Goal: Task Accomplishment & Management: Use online tool/utility

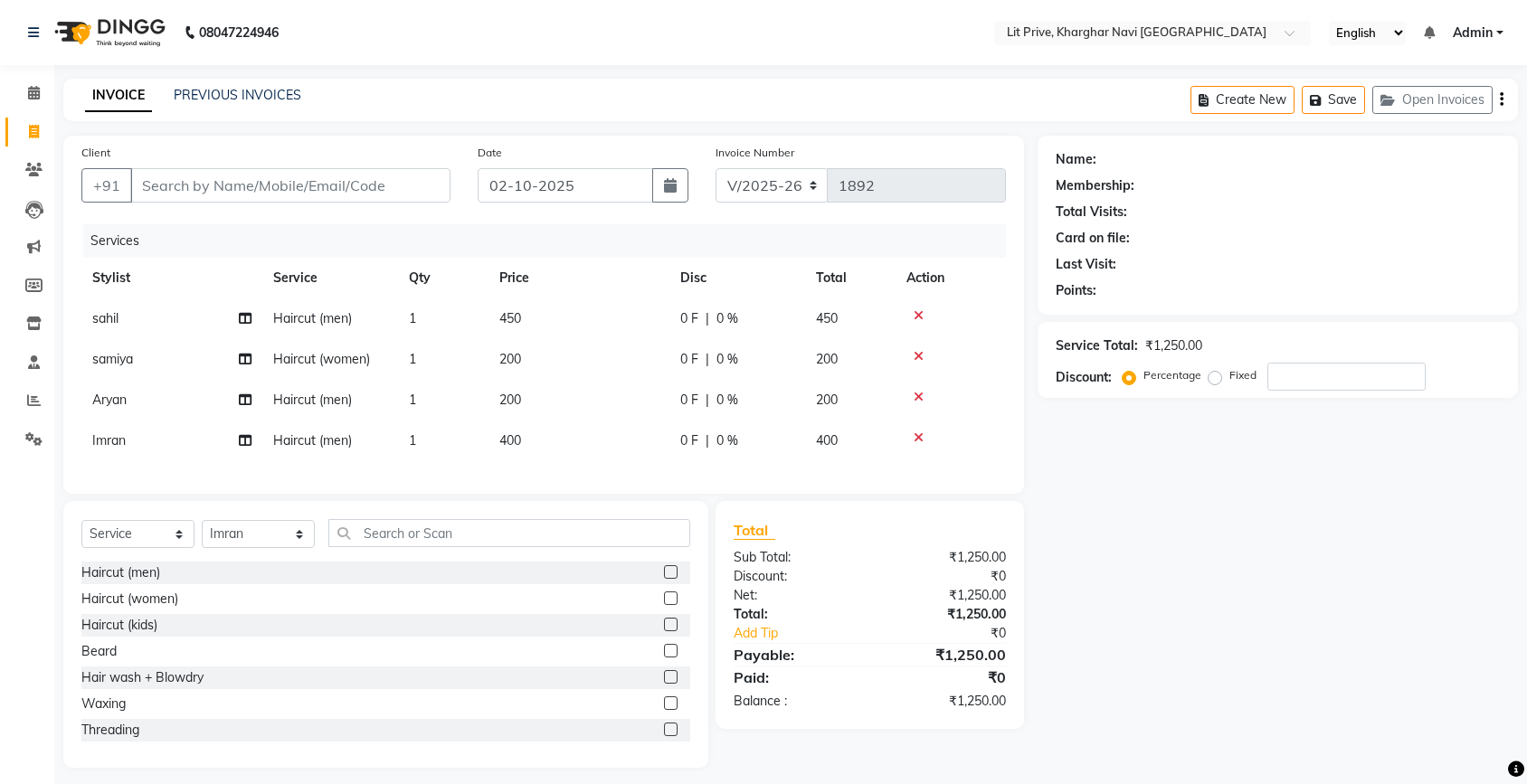
select select "5625"
select select "service"
click at [245, 548] on select "Select Stylist [PERSON_NAME] [PERSON_NAME] [PERSON_NAME] [PERSON_NAME] [PERSON_…" at bounding box center [258, 533] width 113 height 28
select select "38391"
click at [202, 536] on select "Select Stylist [PERSON_NAME] [PERSON_NAME] [PERSON_NAME] [PERSON_NAME] [PERSON_…" at bounding box center [258, 533] width 113 height 28
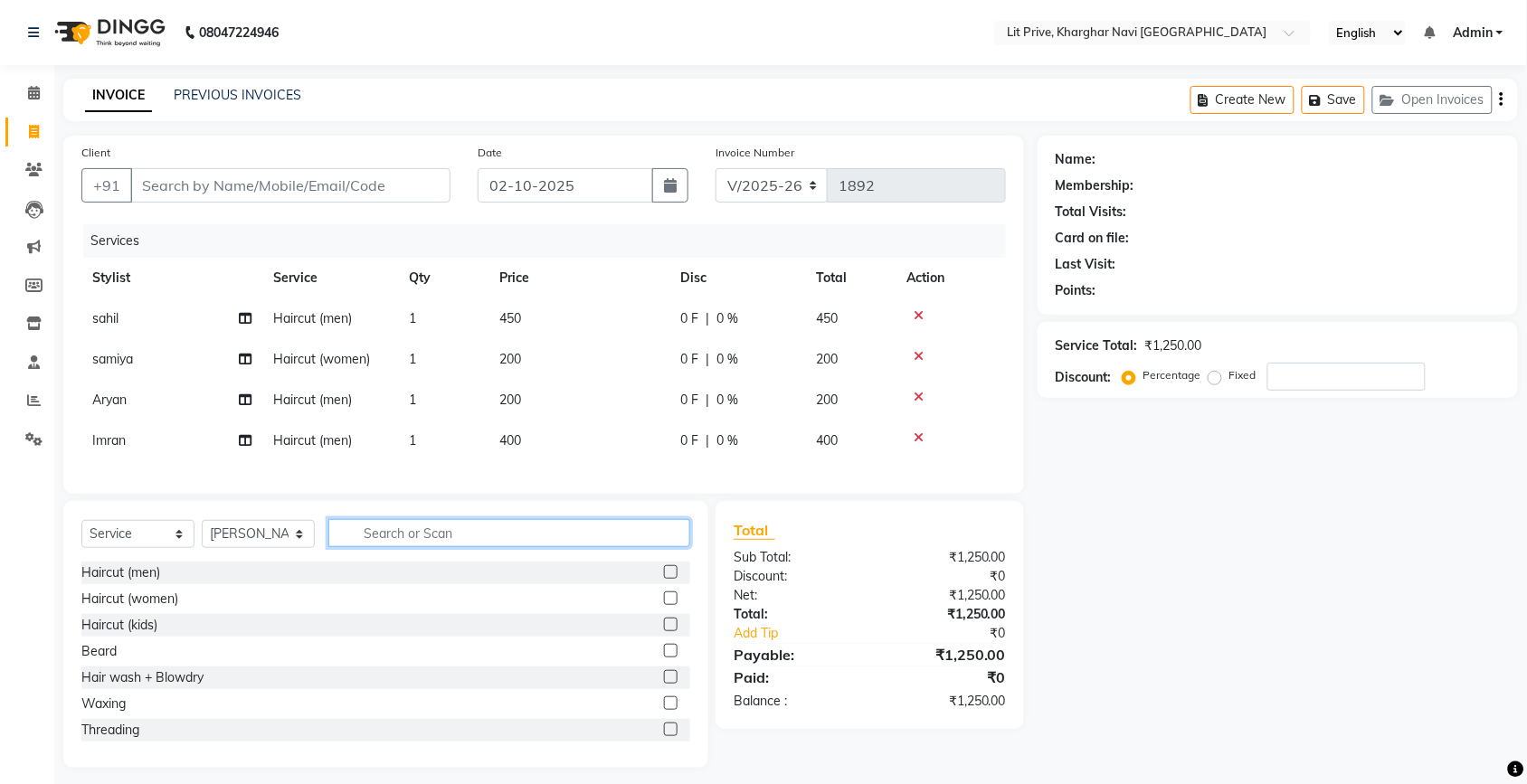
click at [431, 548] on input "text" at bounding box center [509, 532] width 362 height 28
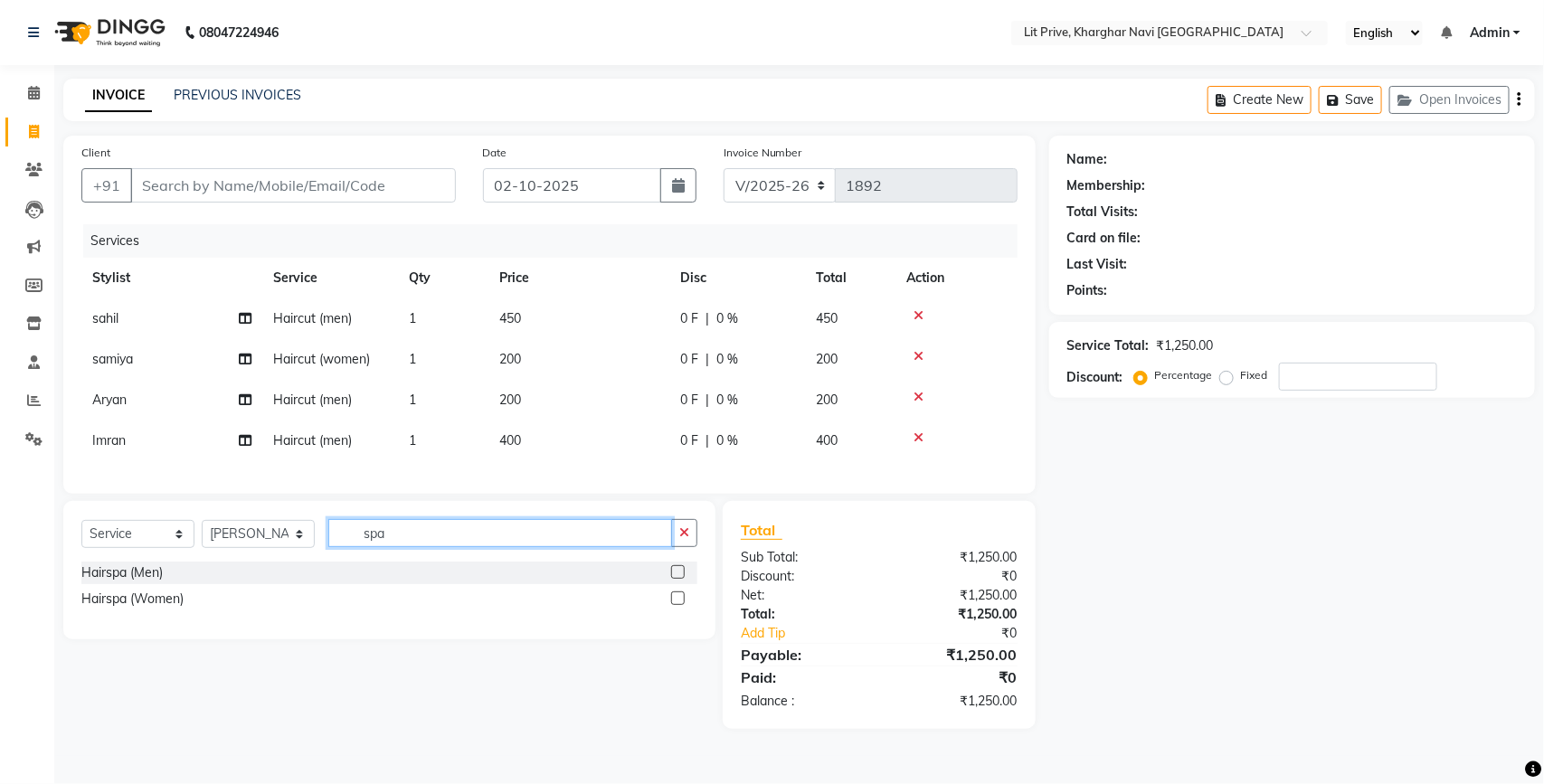
drag, startPoint x: 431, startPoint y: 554, endPoint x: 675, endPoint y: 610, distance: 250.3
click at [675, 610] on div "Select Service Product Membership Package Voucher Prepaid Gift Card Select Styl…" at bounding box center [390, 571] width 652 height 139
type input "spa"
click at [679, 610] on div at bounding box center [677, 601] width 12 height 19
click at [676, 606] on label at bounding box center [678, 598] width 14 height 14
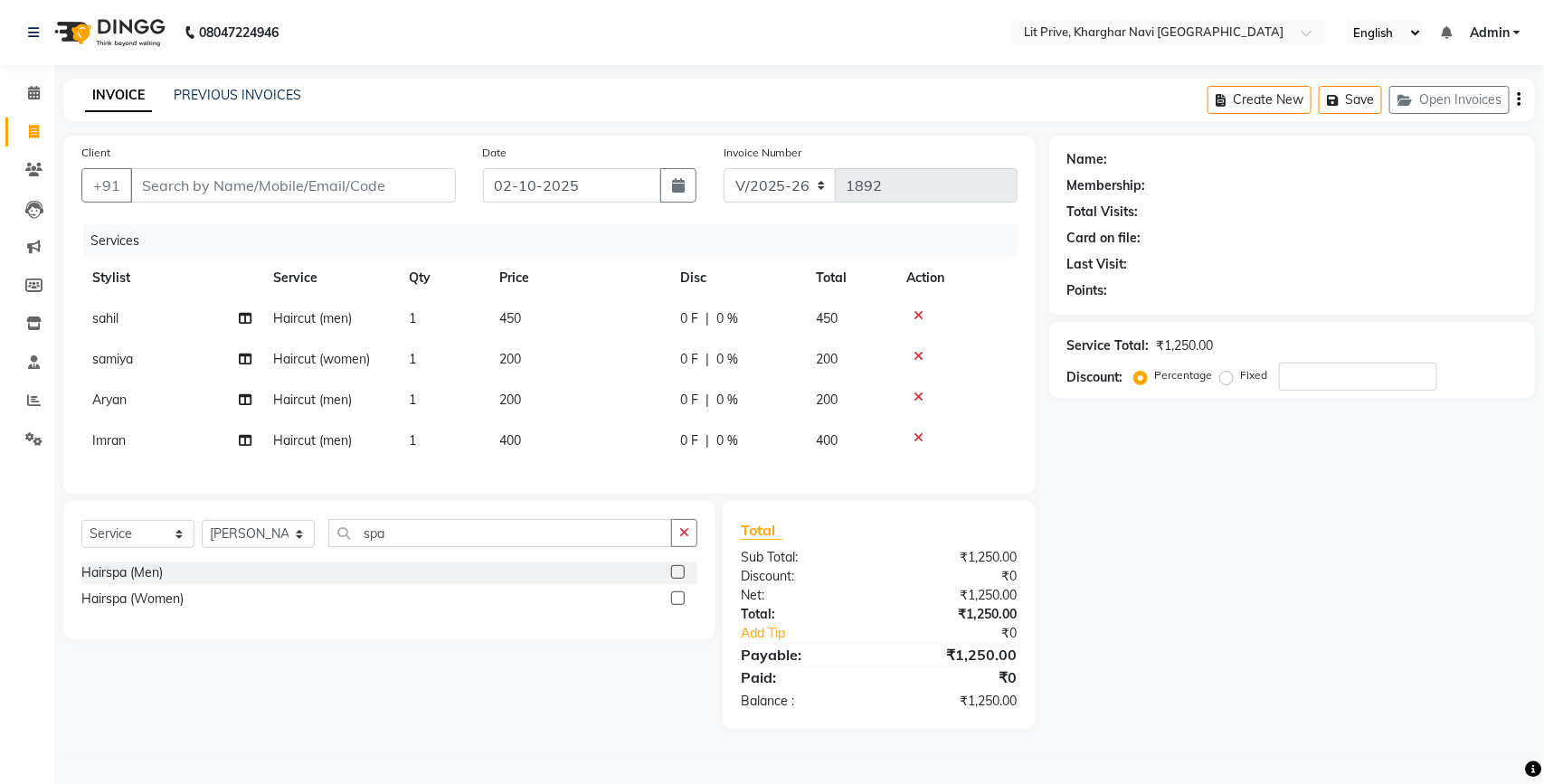
click at [676, 606] on input "checkbox" at bounding box center [677, 599] width 12 height 12
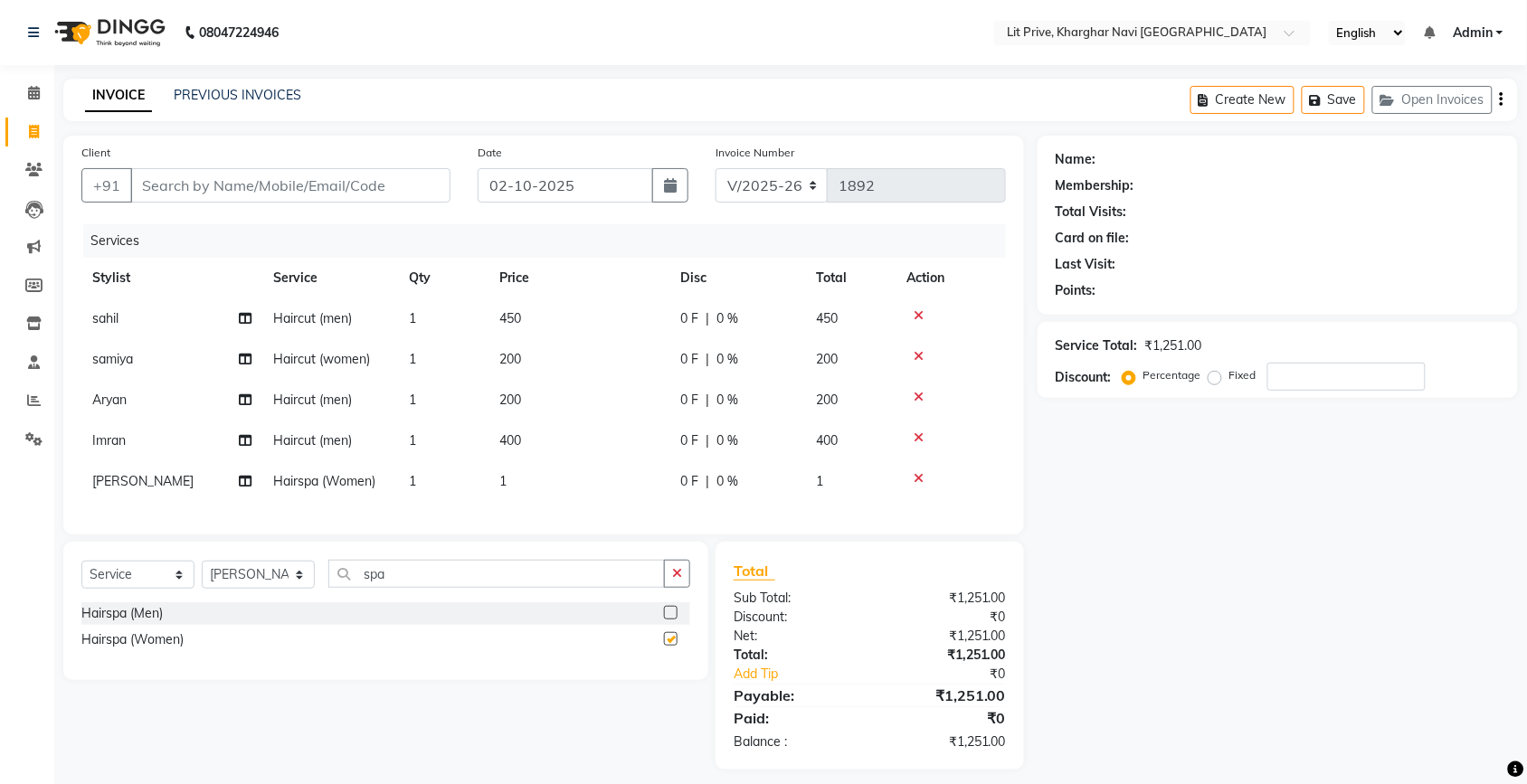
checkbox input "false"
click at [635, 490] on td "1" at bounding box center [580, 481] width 181 height 41
select select "38391"
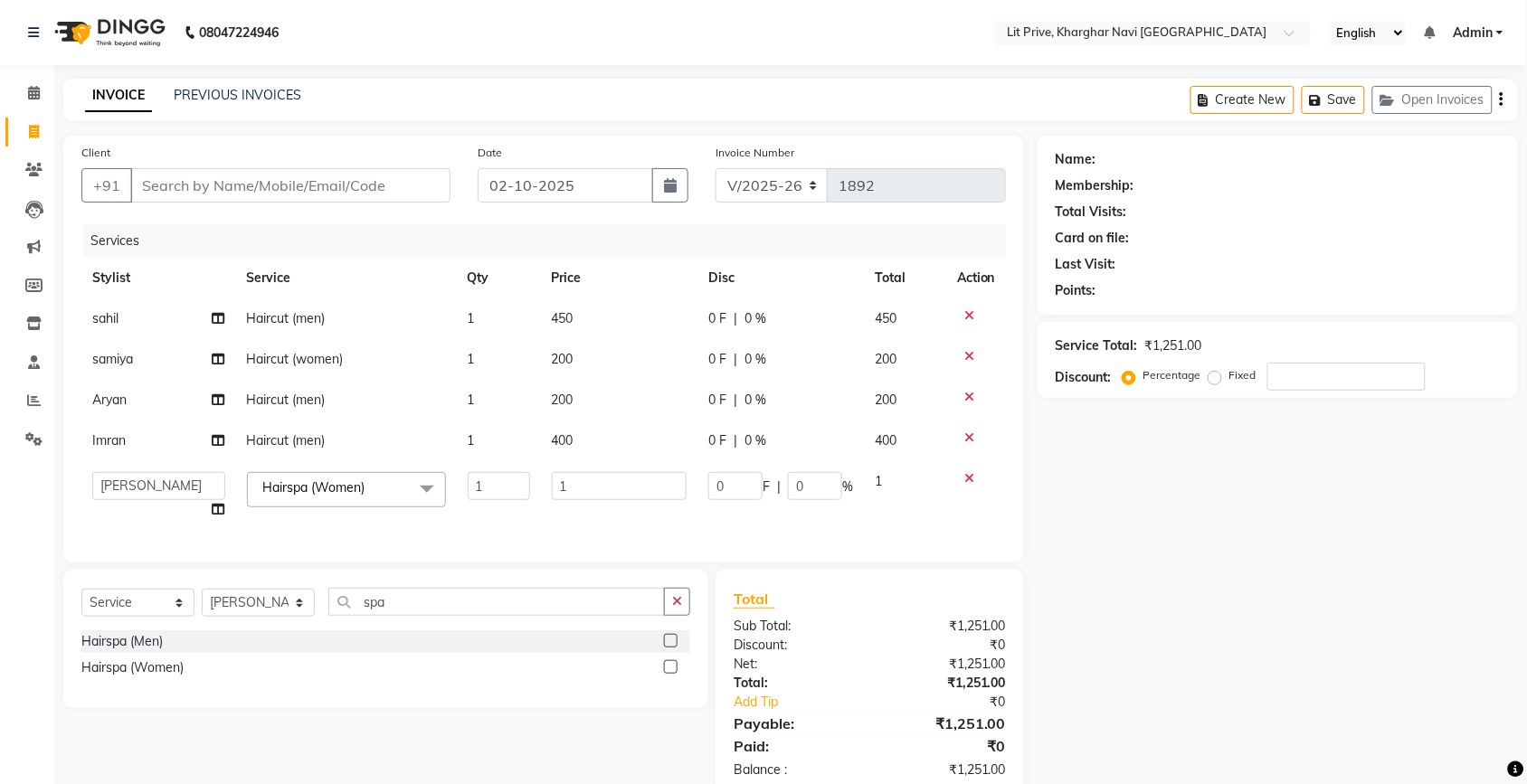
click at [635, 490] on input "1" at bounding box center [619, 486] width 136 height 28
type input "1700"
click at [1082, 523] on div "Name: Membership: Total Visits: Card on file: Last Visit: Points: Service Total…" at bounding box center [1285, 467] width 494 height 662
